Goal: Task Accomplishment & Management: Manage account settings

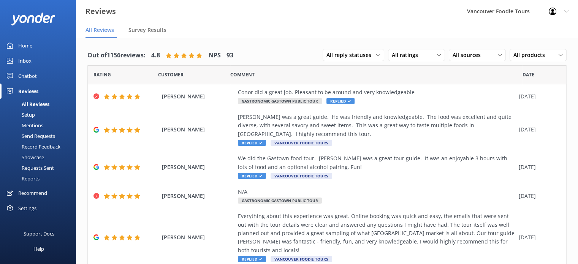
click at [28, 60] on div "Inbox" at bounding box center [24, 60] width 13 height 15
